Goal: Information Seeking & Learning: Learn about a topic

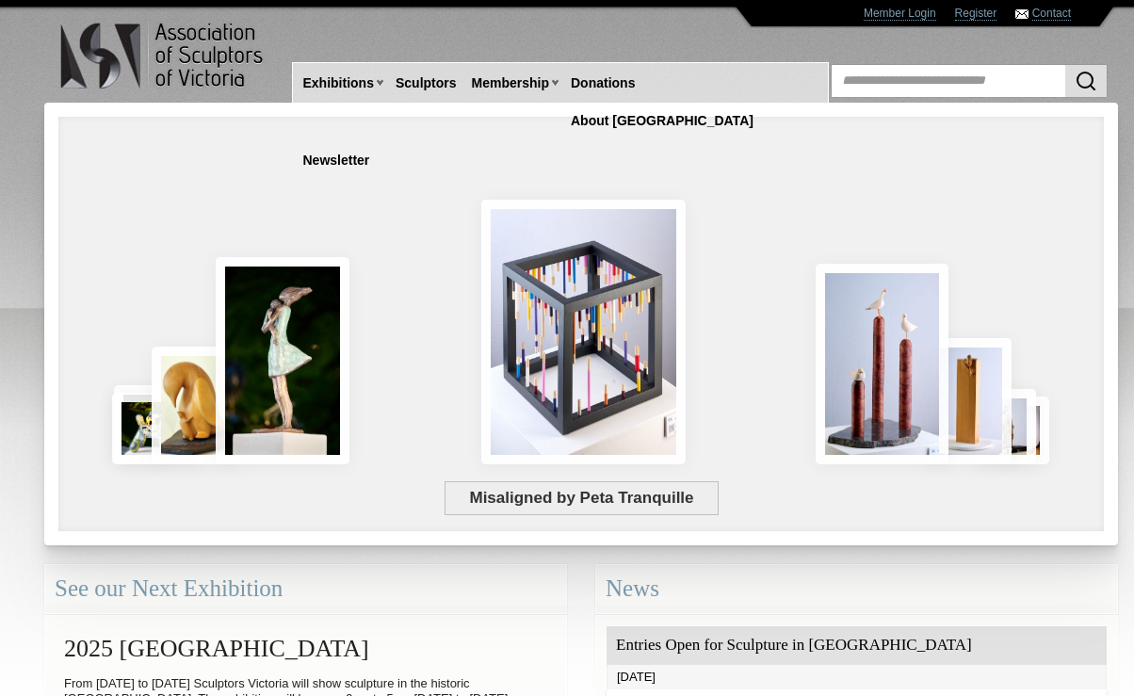
click at [935, 565] on div "News" at bounding box center [856, 589] width 523 height 50
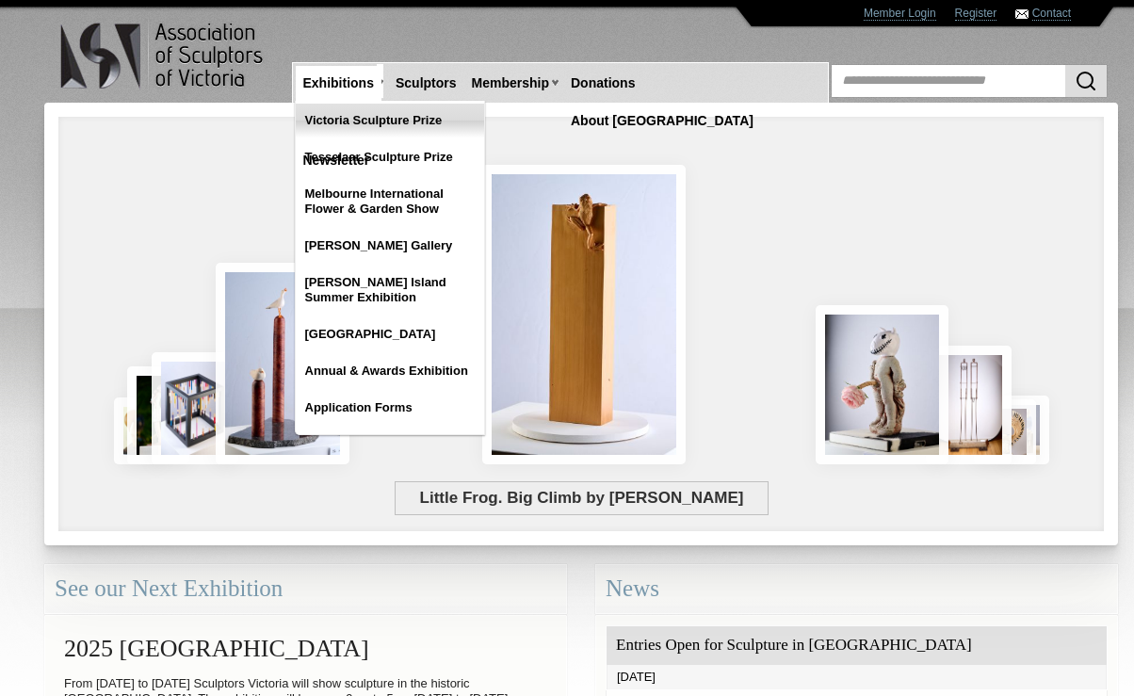
click at [391, 123] on link "Victoria Sculpture Prize" at bounding box center [390, 121] width 188 height 34
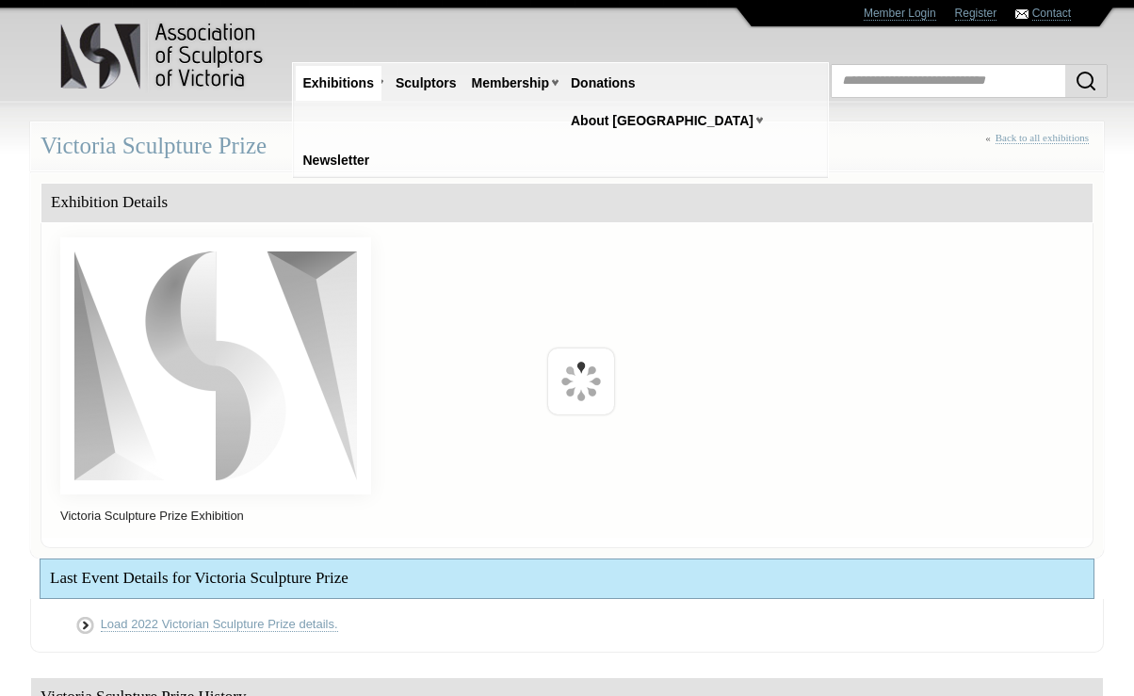
scroll to position [384, 0]
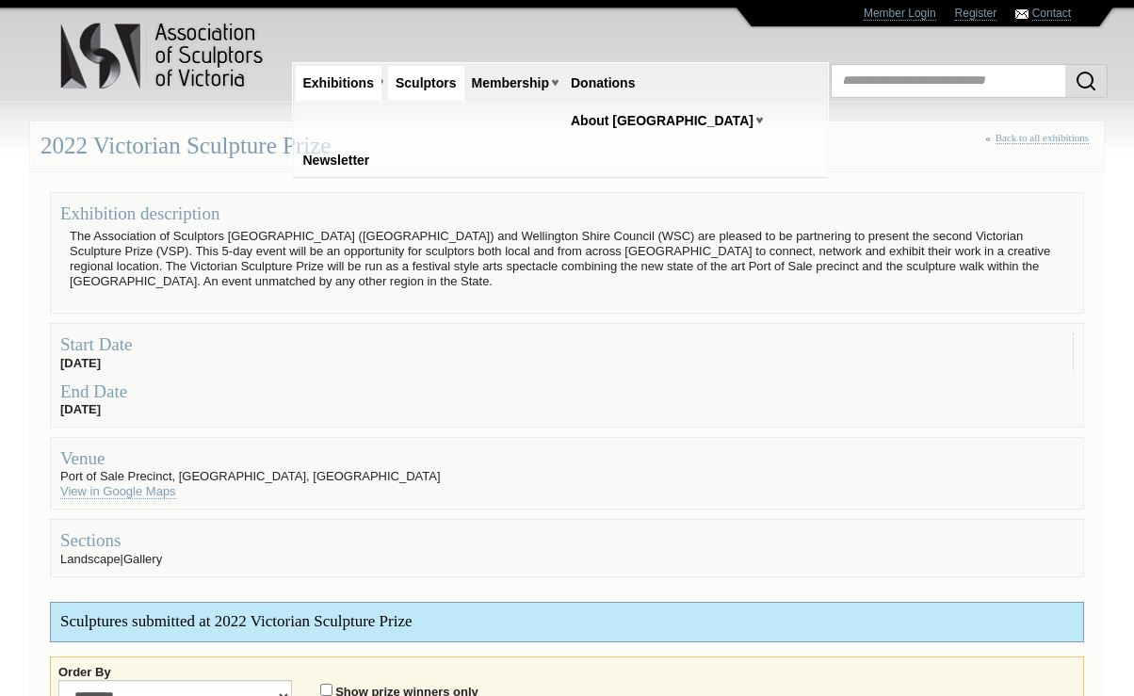
click at [436, 92] on link "Sculptors" at bounding box center [426, 83] width 76 height 35
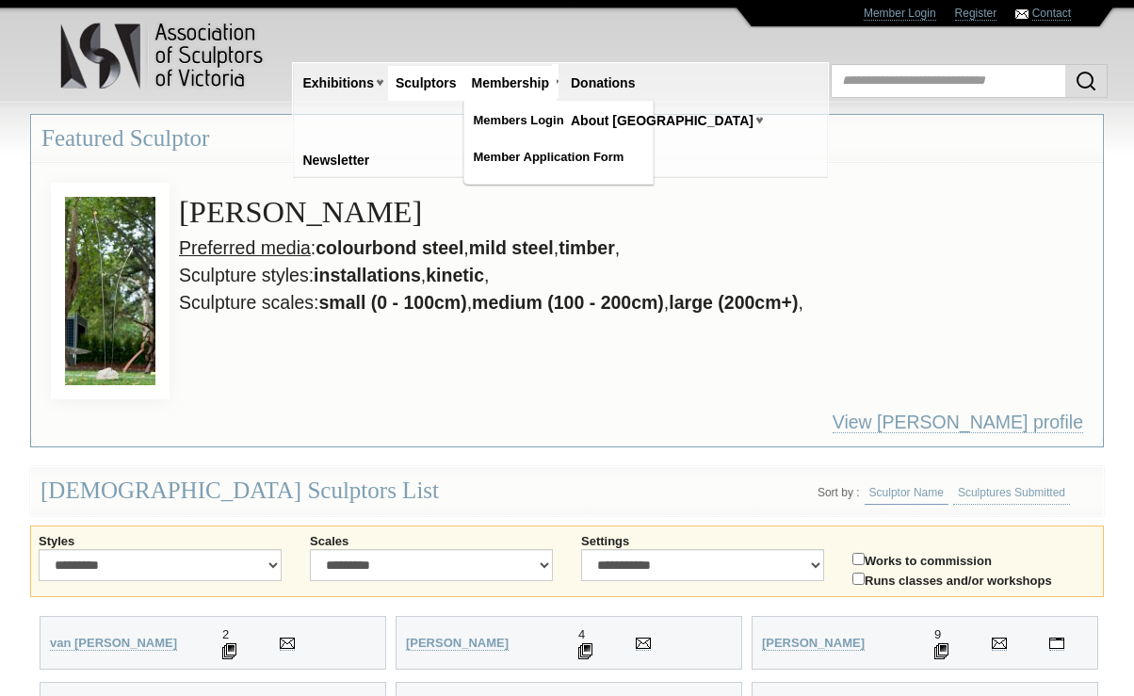
click at [528, 92] on link "Membership" at bounding box center [510, 83] width 92 height 35
click at [505, 86] on link "Membership" at bounding box center [510, 83] width 92 height 35
click at [535, 169] on link "Member Application Form" at bounding box center [558, 157] width 188 height 34
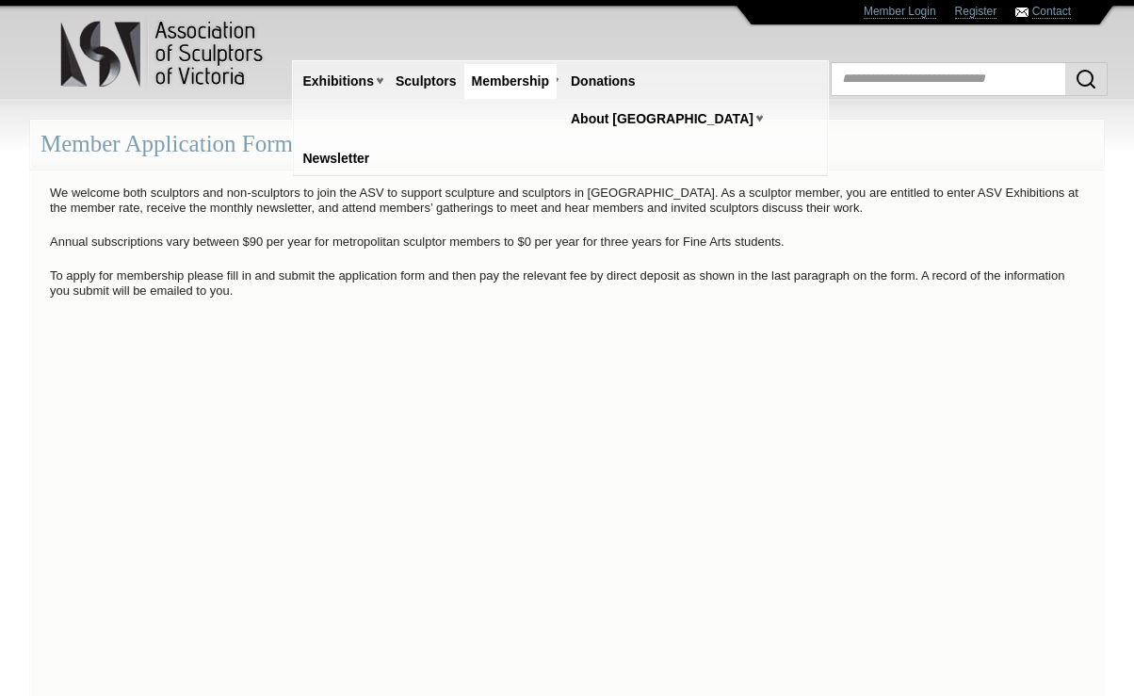
scroll to position [3, 0]
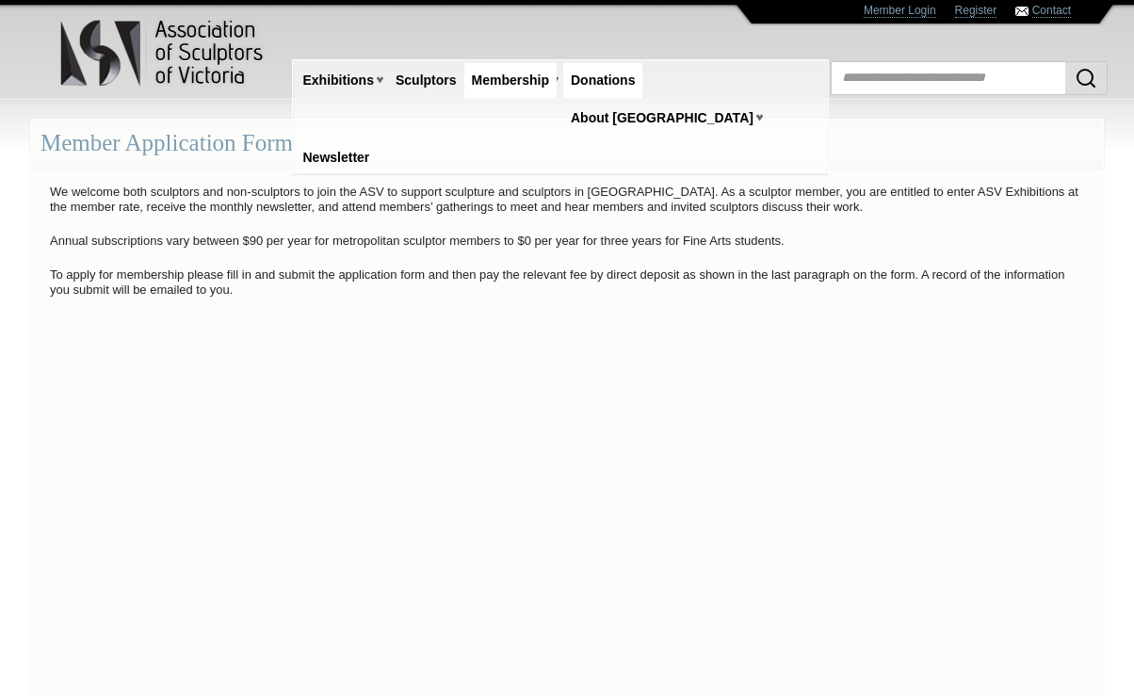
click at [597, 86] on link "Donations" at bounding box center [602, 80] width 79 height 35
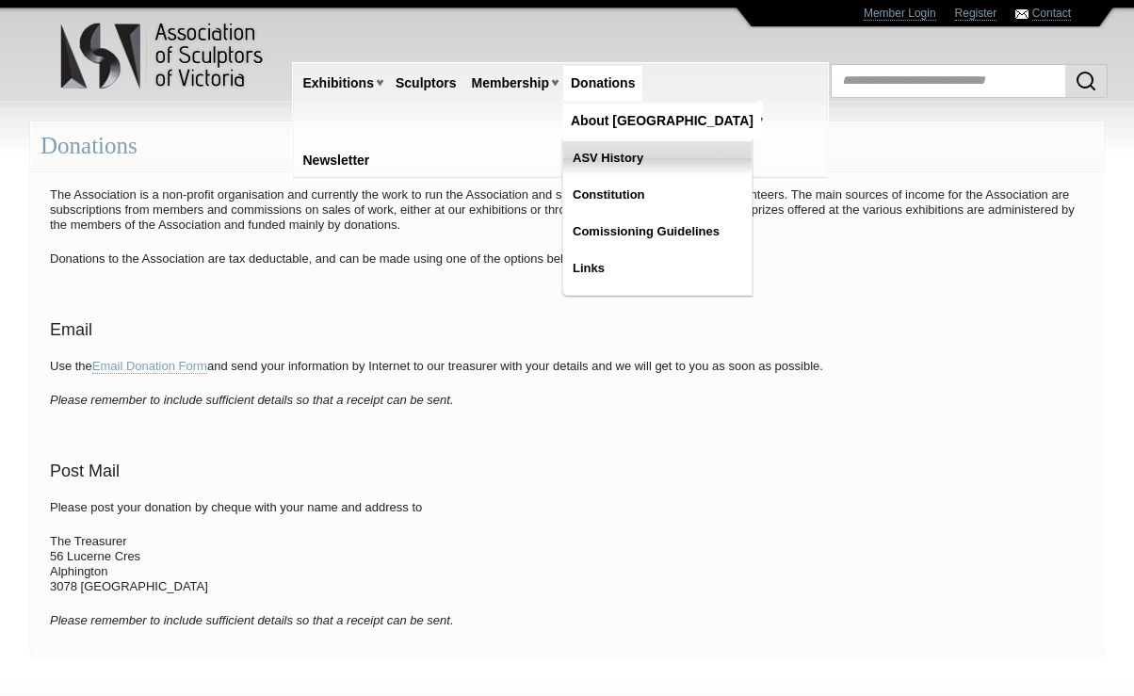
click at [686, 141] on link "ASV History" at bounding box center [657, 158] width 188 height 34
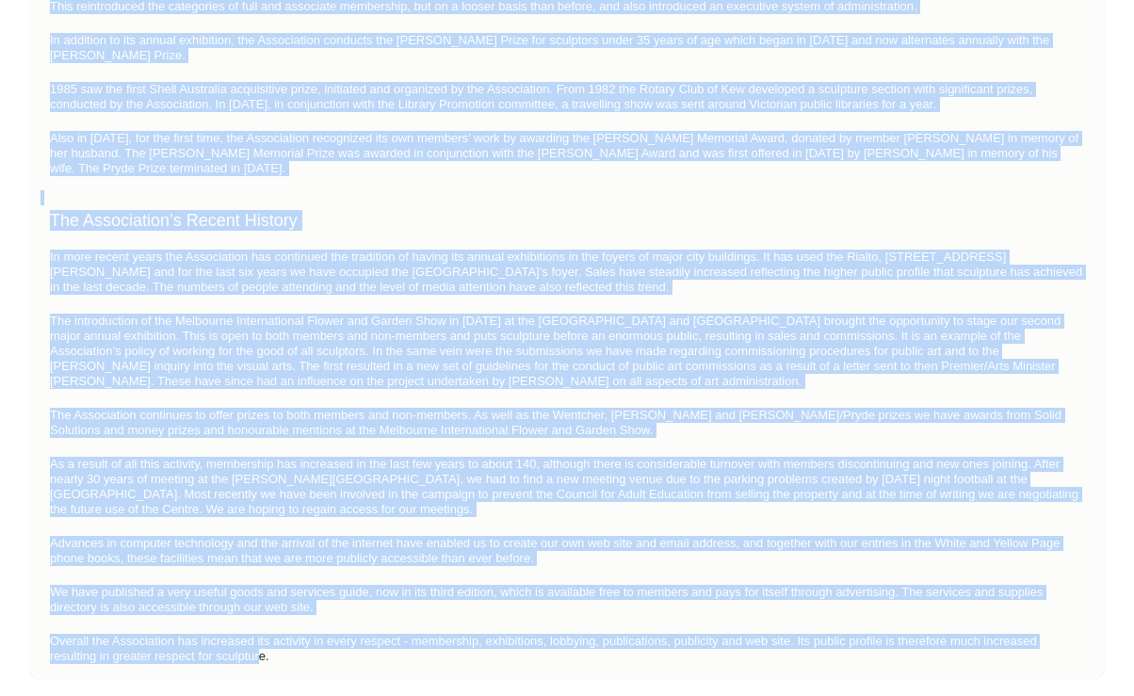
scroll to position [1436, 0]
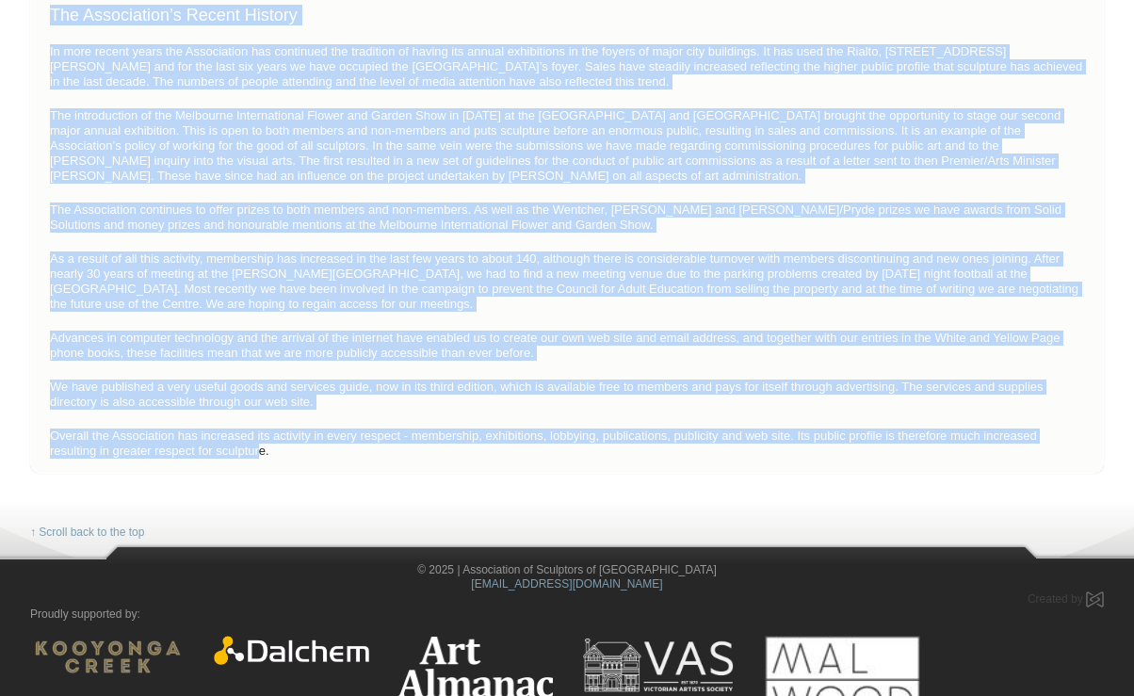
drag, startPoint x: 53, startPoint y: 180, endPoint x: 340, endPoint y: 420, distance: 374.5
copy div "Lorem ip d sitam consect ad eli Seddoeiusmo, tem inc utlaboreetd magnaaliq. Eni…"
